Goal: Obtain resource: Obtain resource

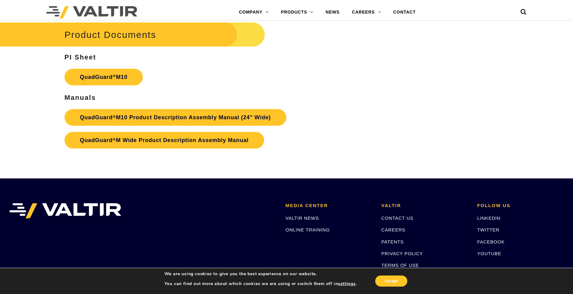
scroll to position [2252, 0]
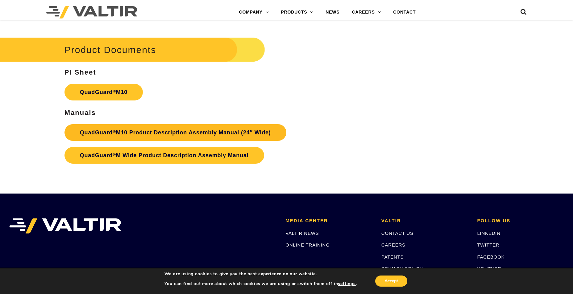
click at [134, 130] on link "QuadGuard ® M10 Product Description Assembly Manual (24″ Wide)" at bounding box center [175, 132] width 222 height 17
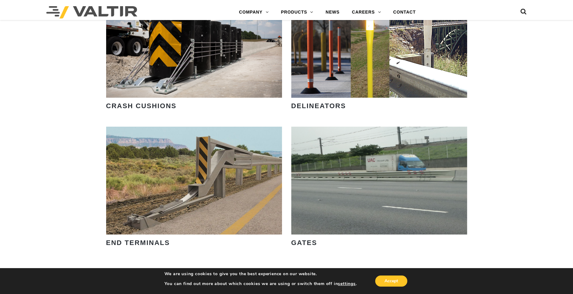
scroll to position [586, 0]
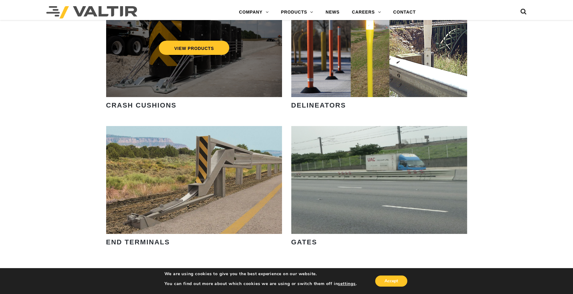
click at [208, 88] on div "VIEW PRODUCTS" at bounding box center [194, 43] width 176 height 108
click at [208, 48] on link "VIEW PRODUCTS" at bounding box center [194, 48] width 71 height 14
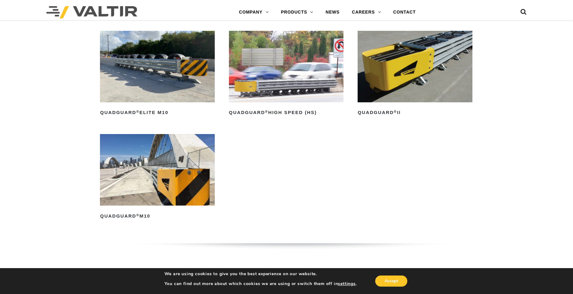
scroll to position [524, 0]
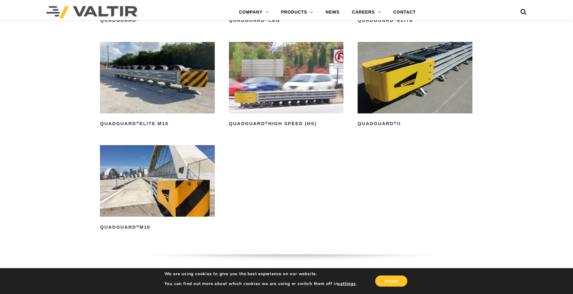
click at [404, 95] on img at bounding box center [414, 78] width 114 height 72
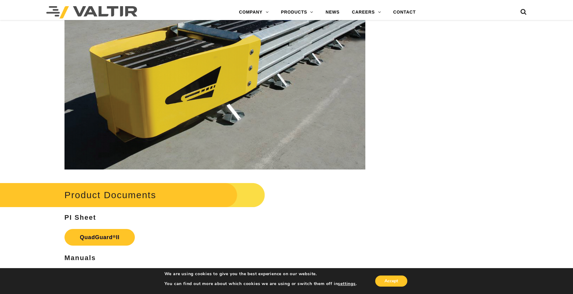
scroll to position [1141, 0]
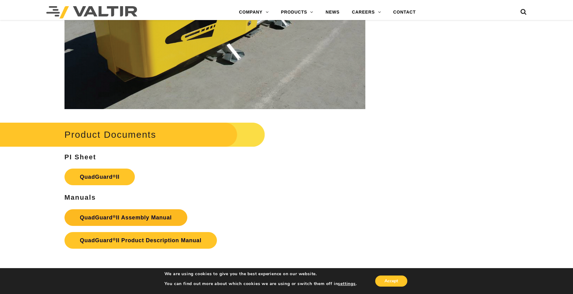
click at [138, 215] on strong "QuadGuard ® II Assembly Manual" at bounding box center [126, 218] width 92 height 6
